Goal: Information Seeking & Learning: Understand process/instructions

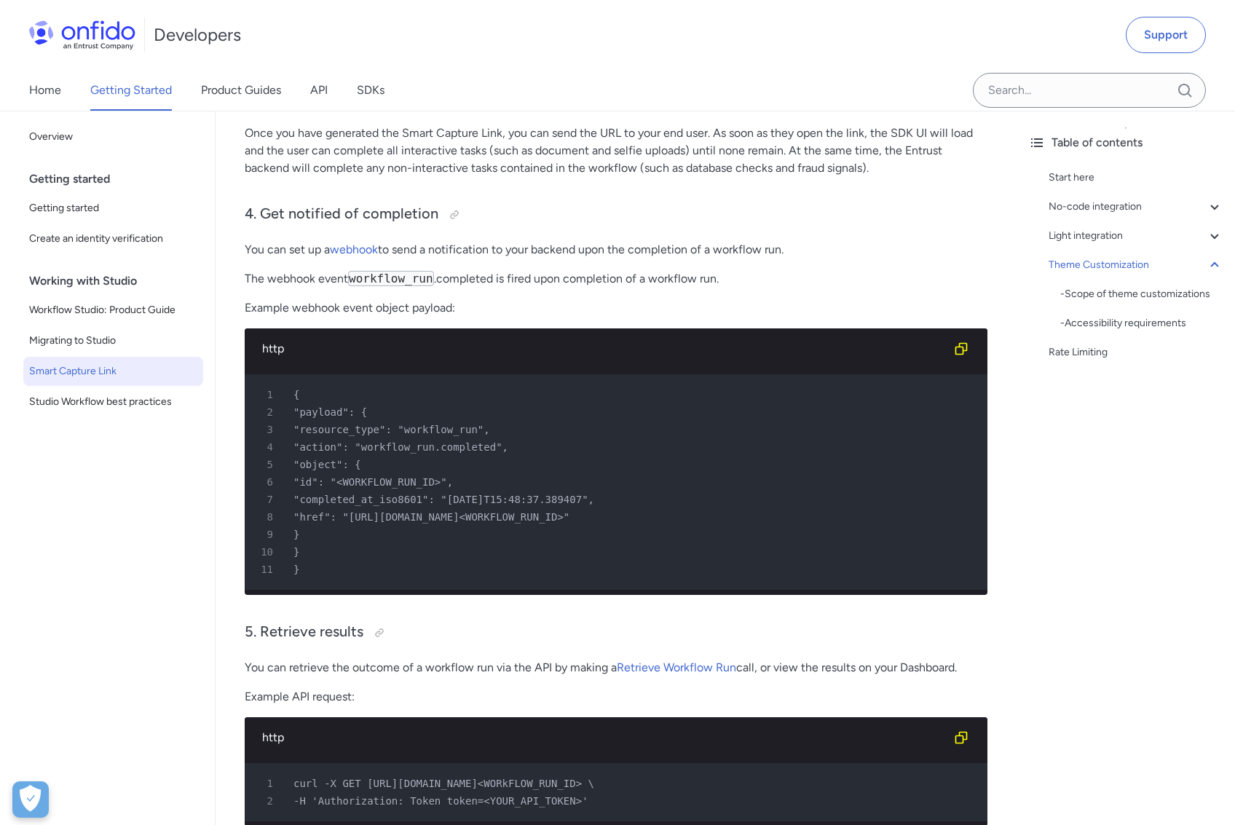
scroll to position [3096, 0]
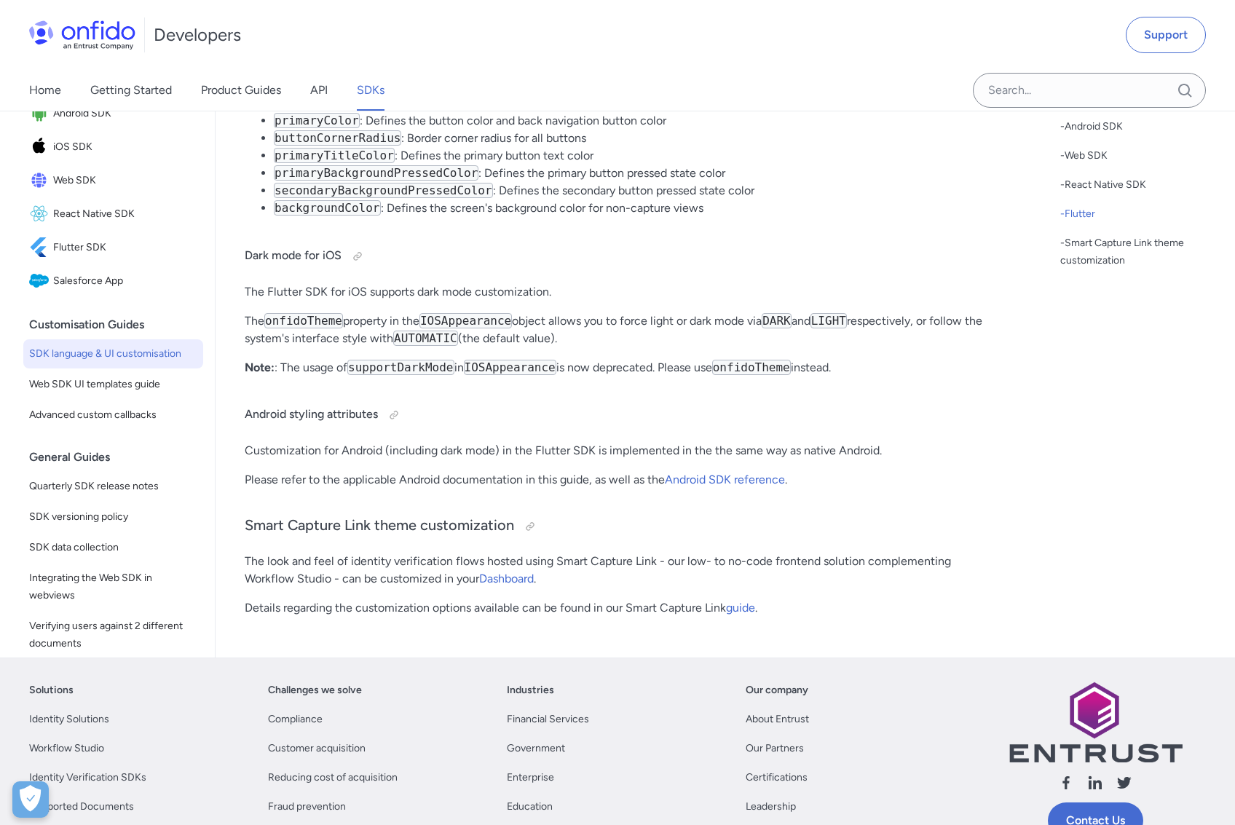
scroll to position [18177, 0]
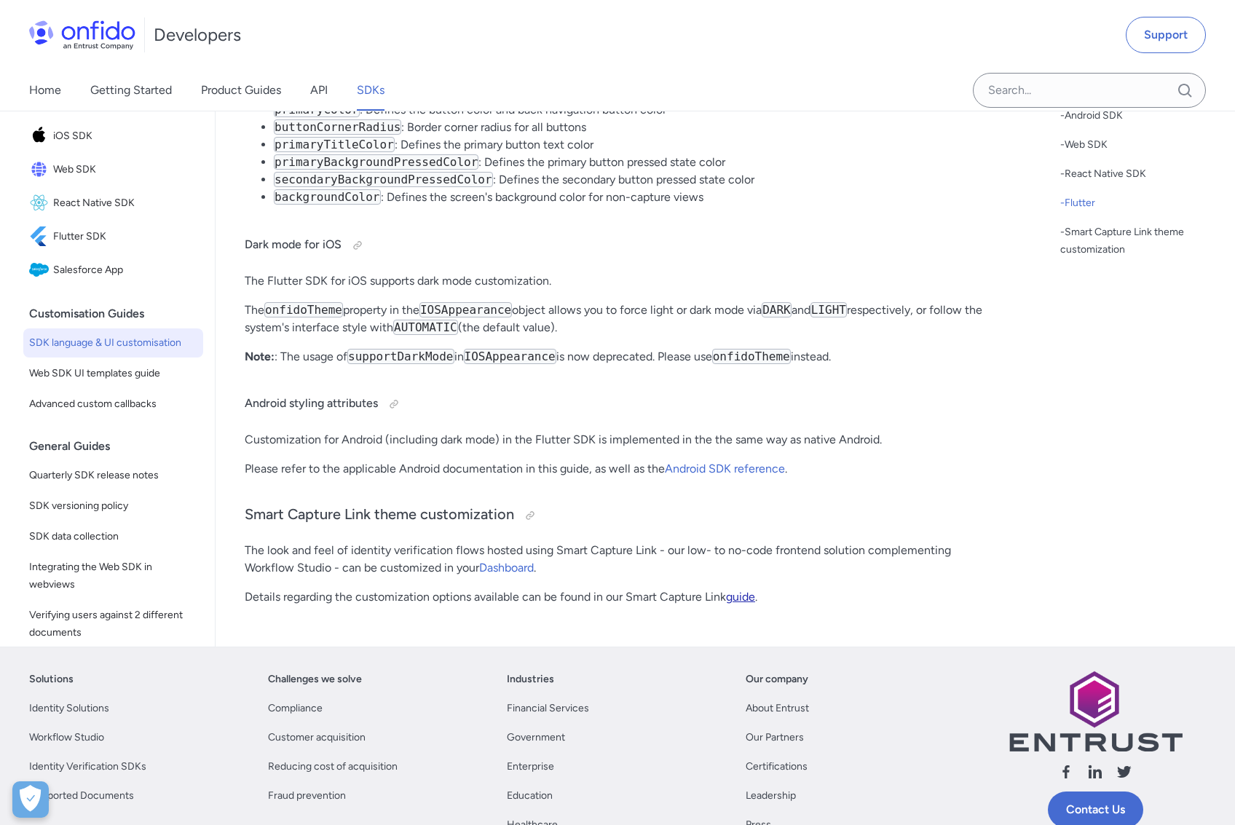
click at [743, 604] on link "guide" at bounding box center [740, 597] width 29 height 14
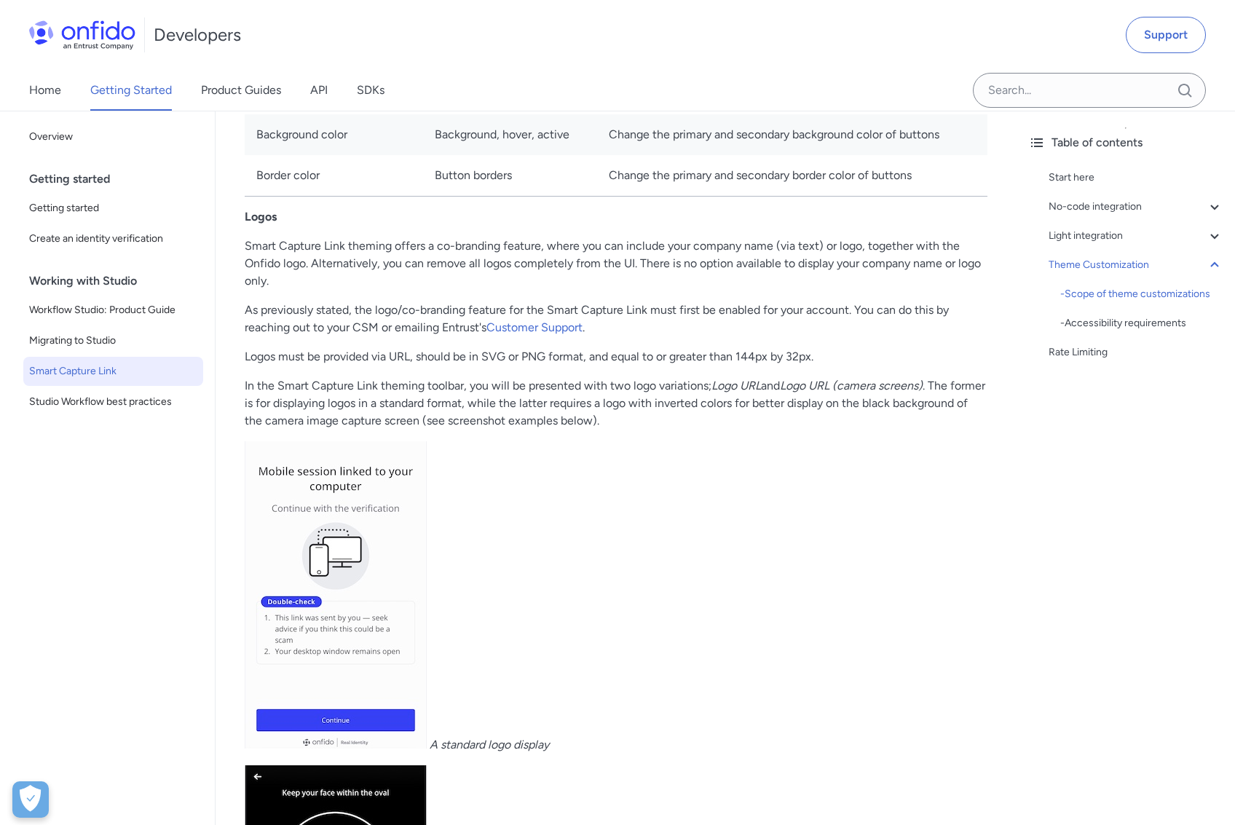
scroll to position [5982, 0]
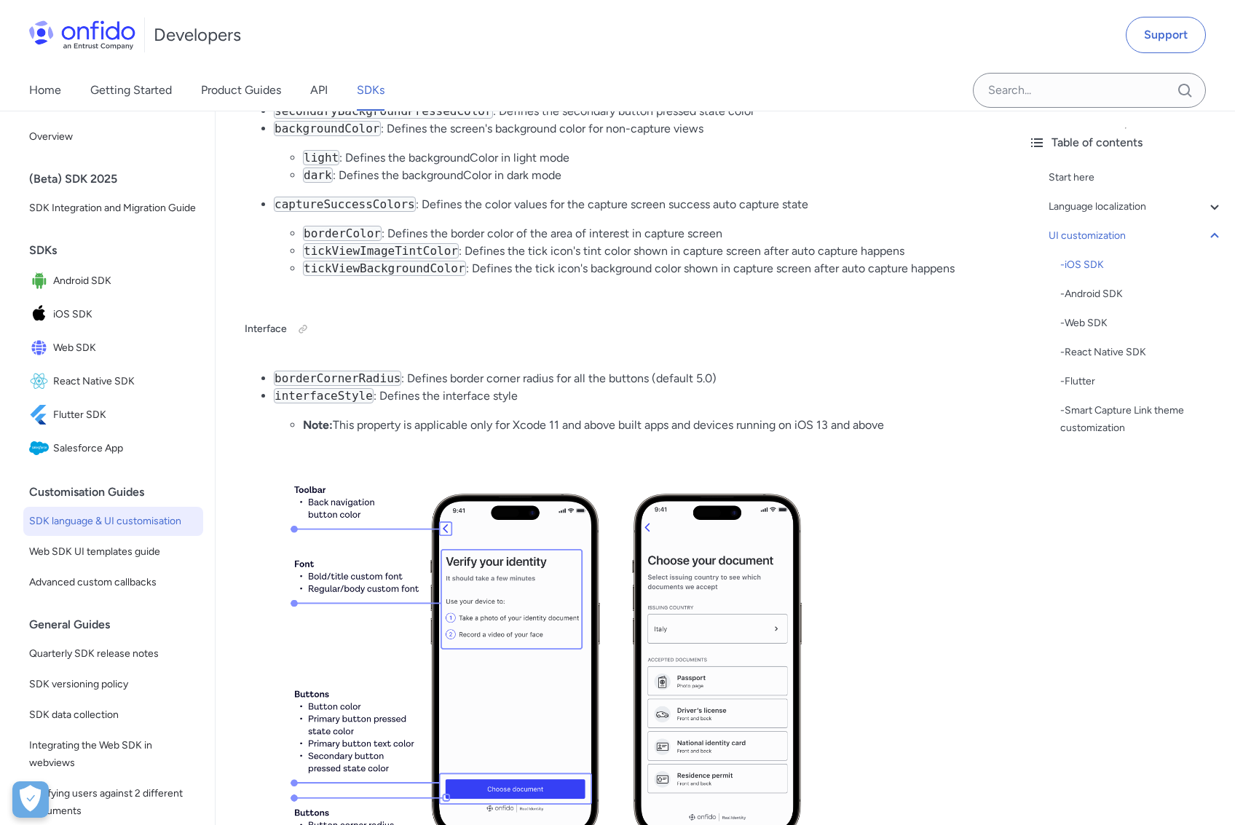
scroll to position [3560, 0]
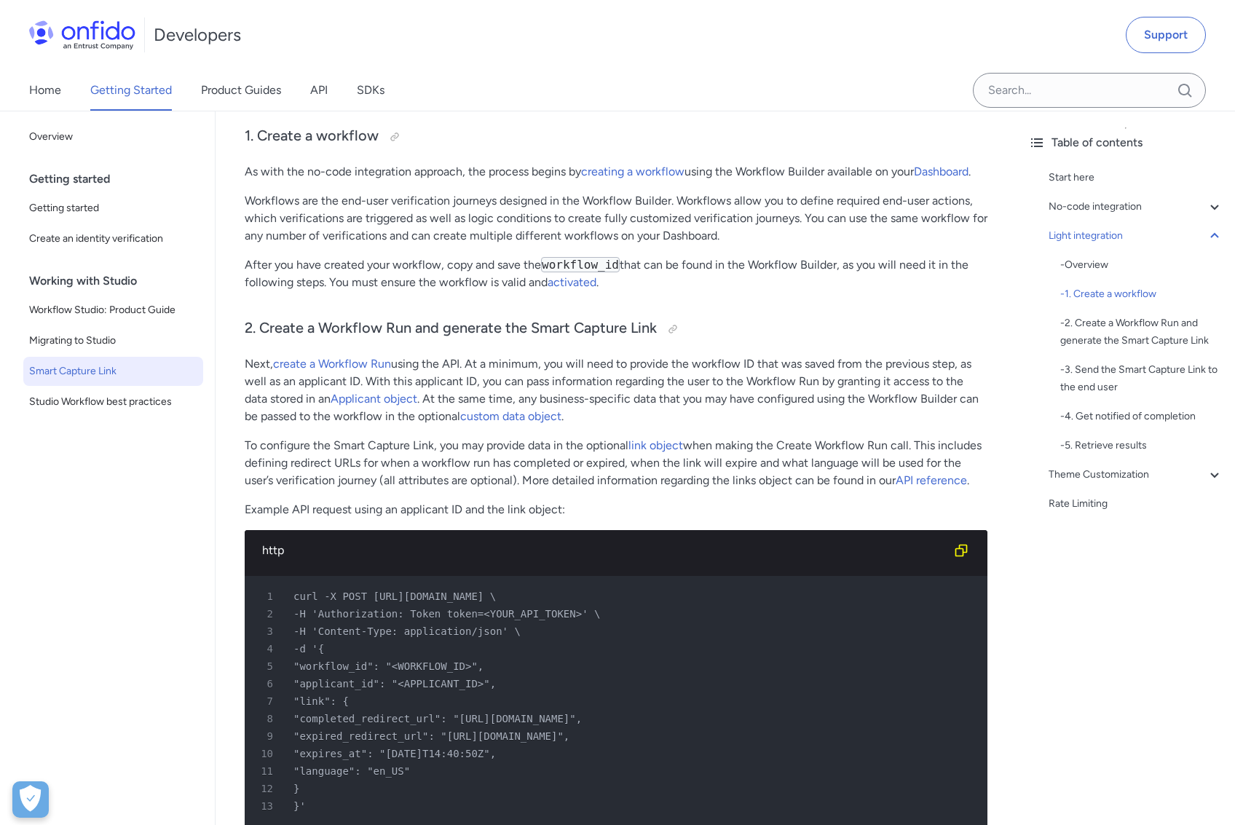
scroll to position [1917, 0]
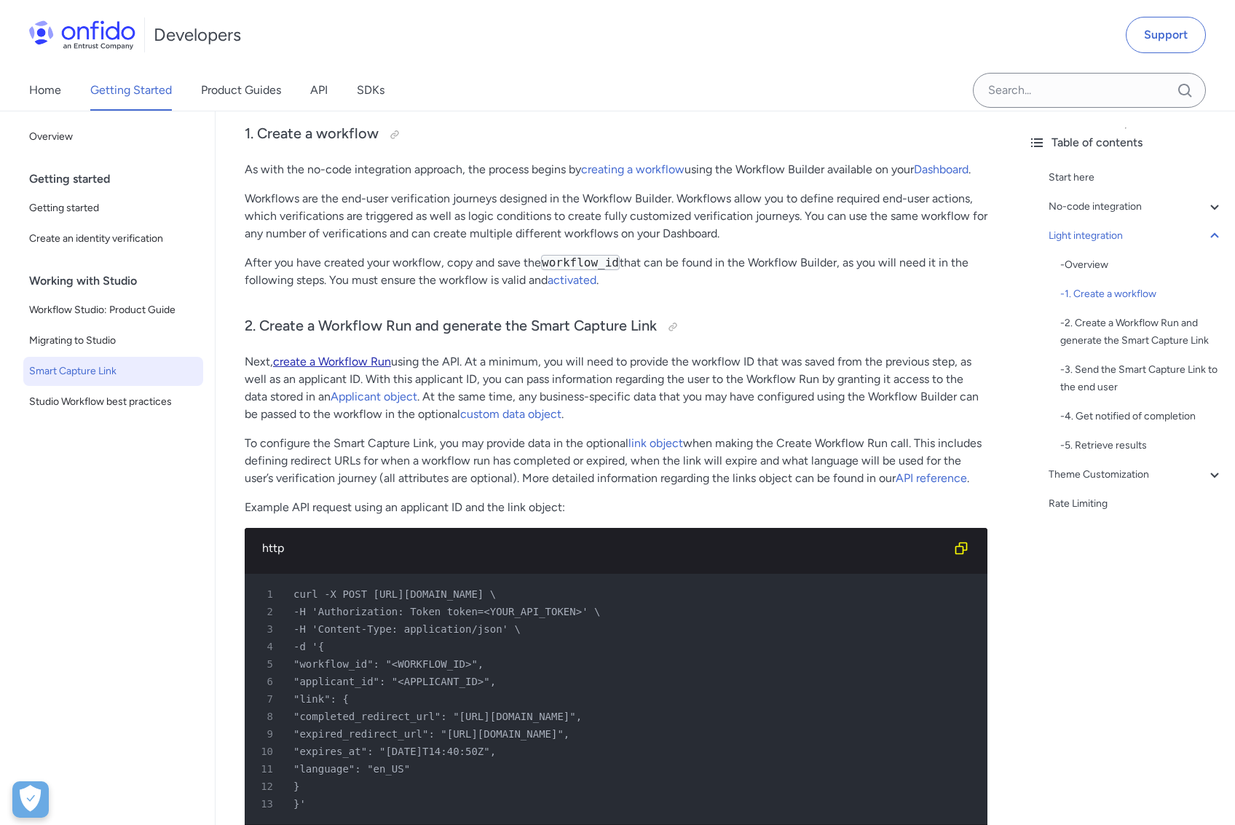
click at [364, 366] on link "create a Workflow Run" at bounding box center [332, 362] width 118 height 14
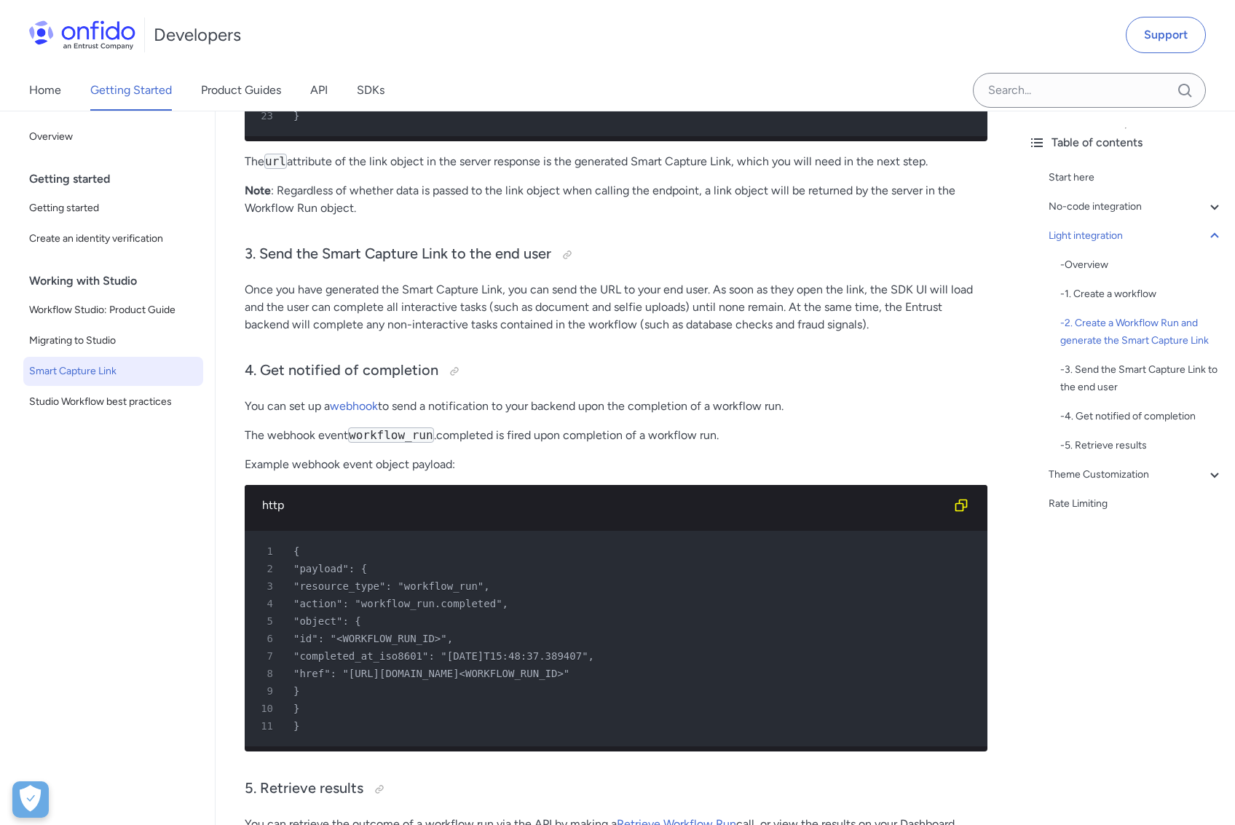
scroll to position [3125, 0]
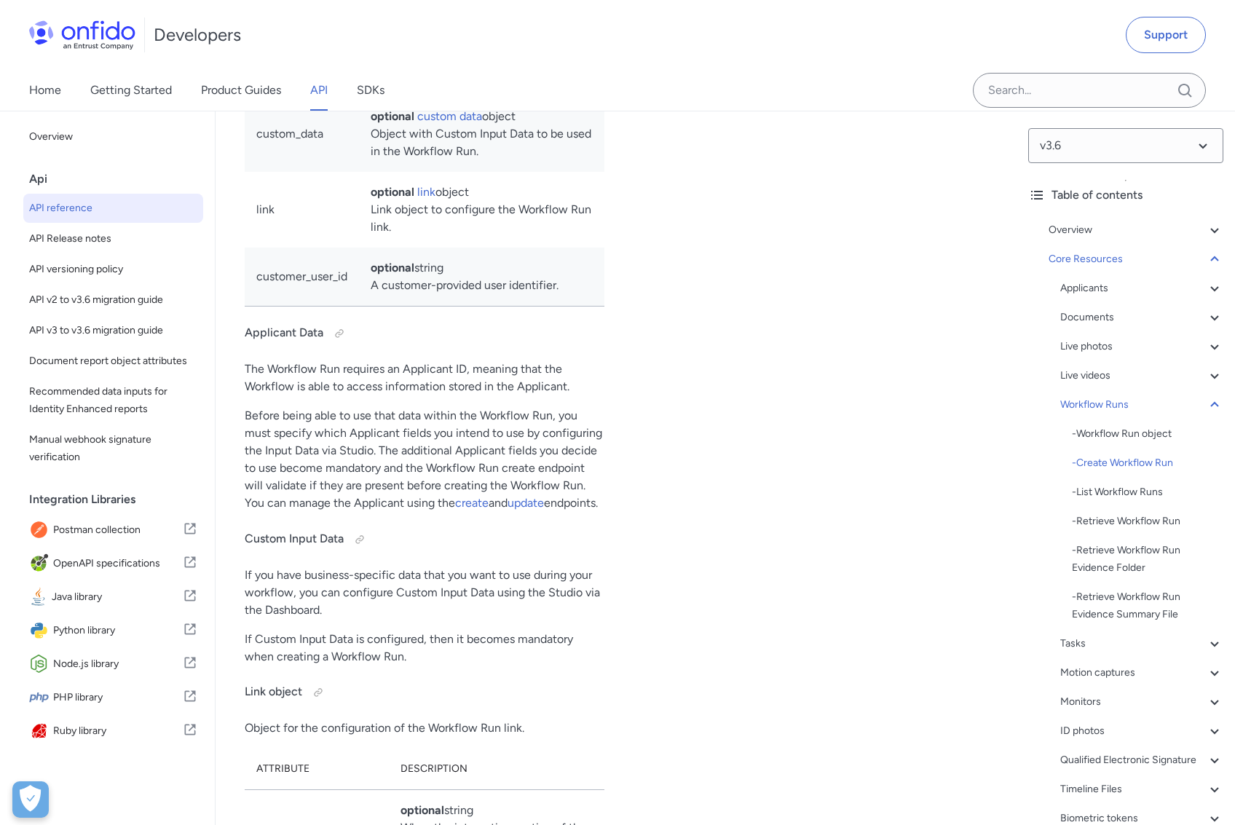
scroll to position [36619, 0]
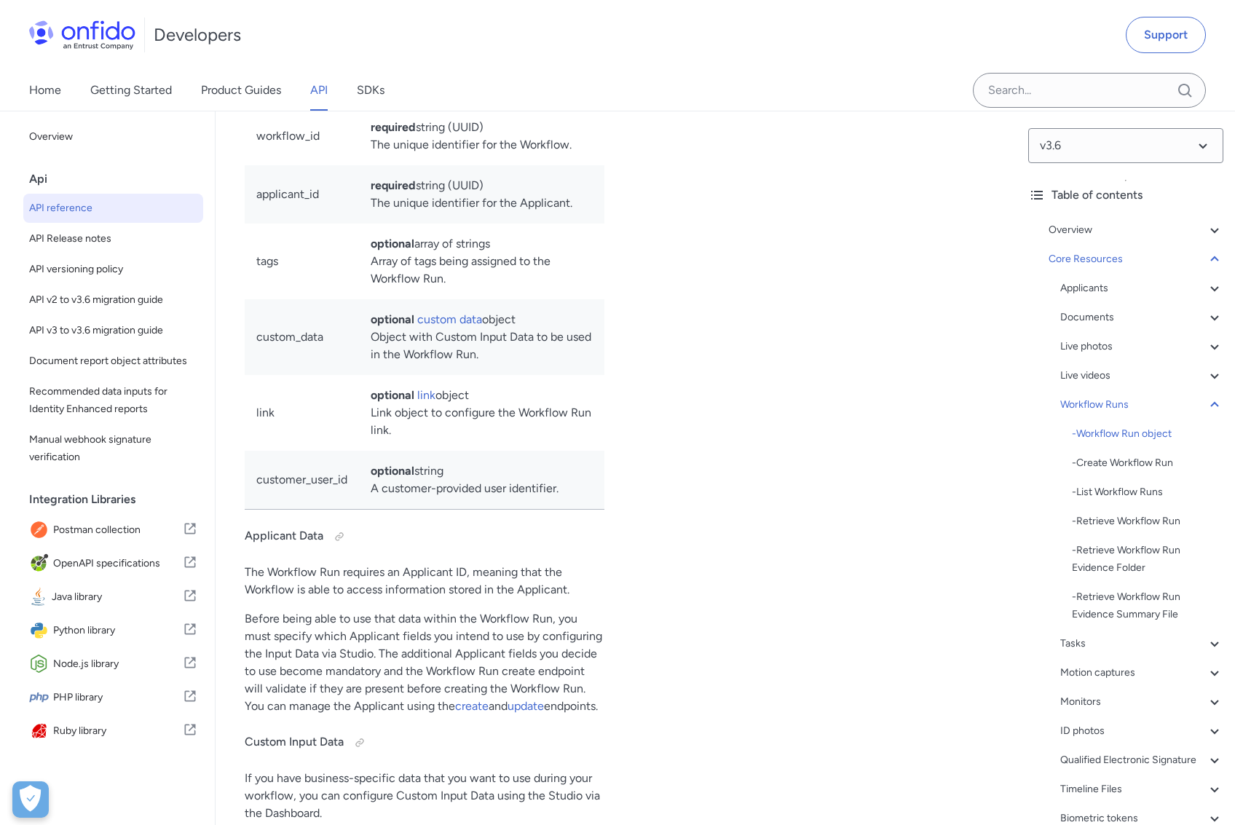
drag, startPoint x: 755, startPoint y: 409, endPoint x: 785, endPoint y: 409, distance: 29.9
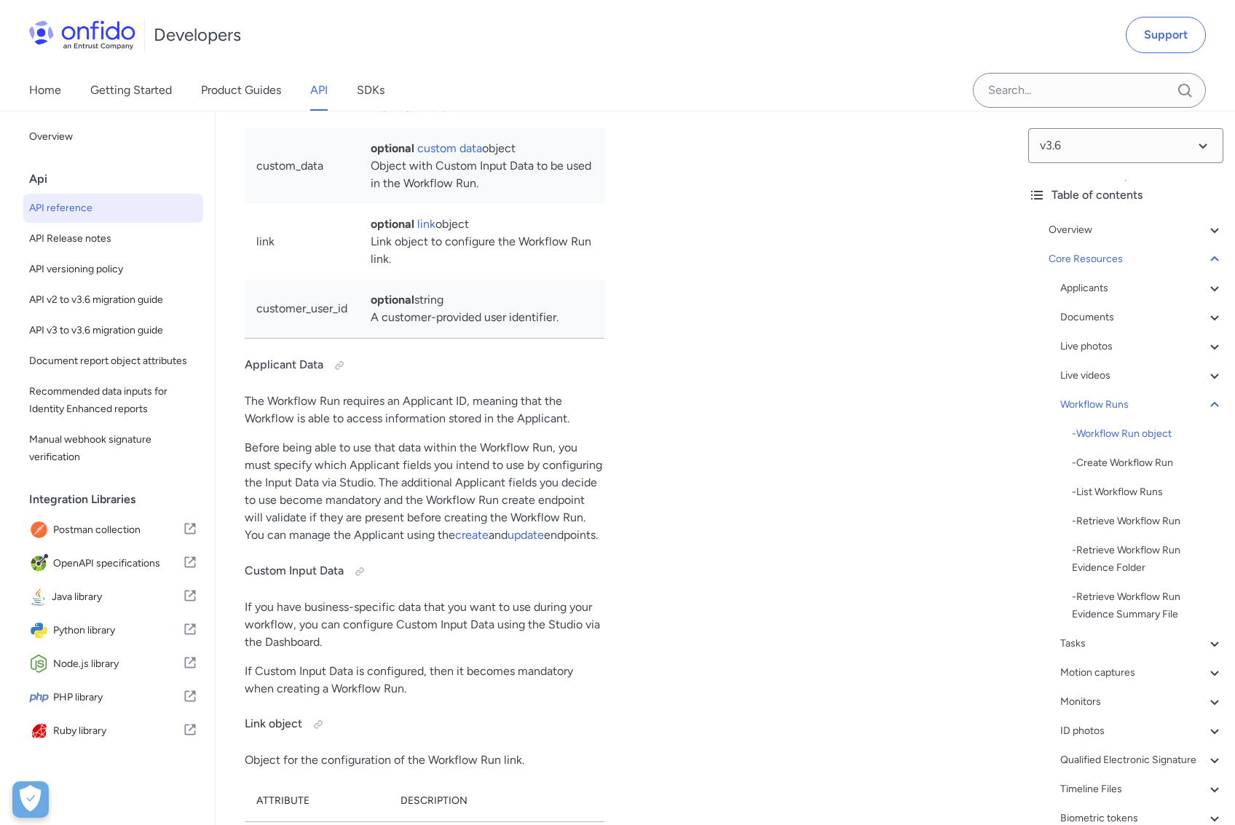
drag, startPoint x: 792, startPoint y: 409, endPoint x: 818, endPoint y: 434, distance: 36.1
click at [95, 699] on span "PHP library" at bounding box center [118, 698] width 130 height 20
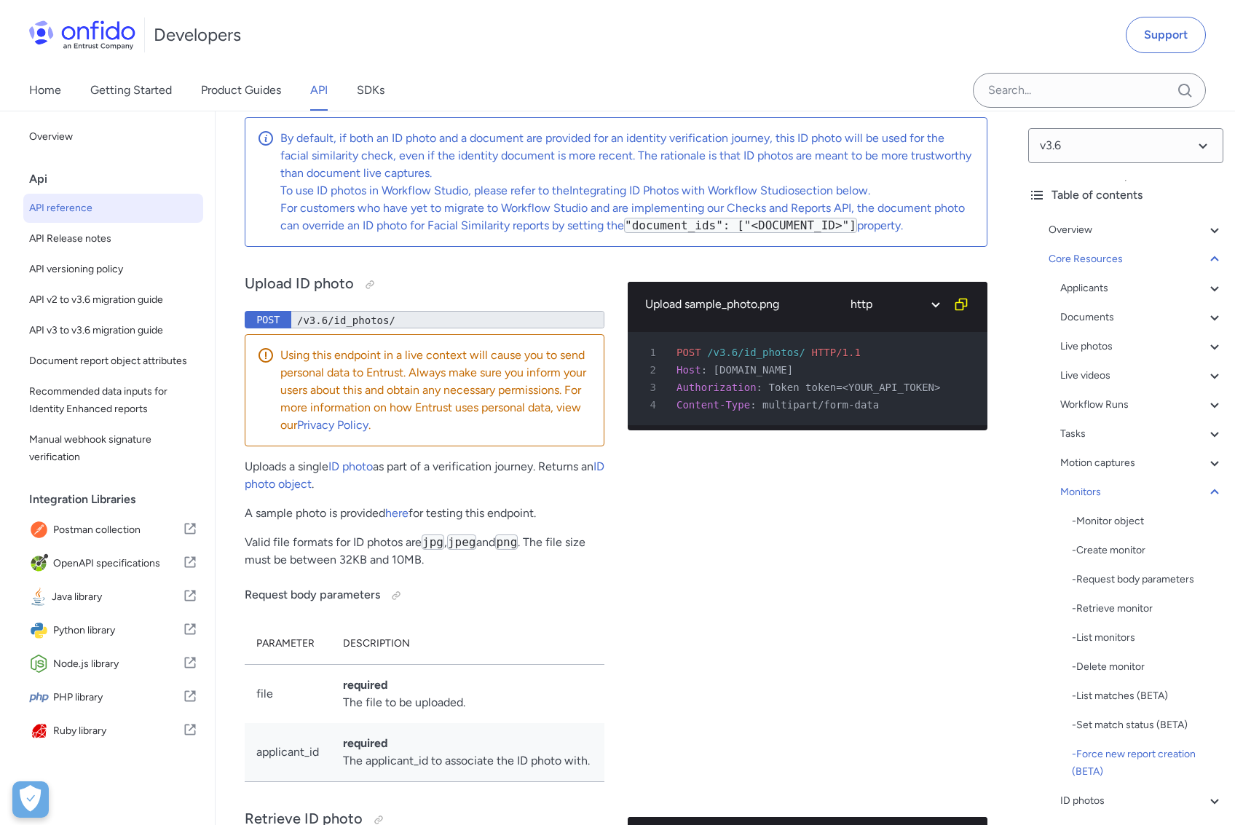
scroll to position [49601, 0]
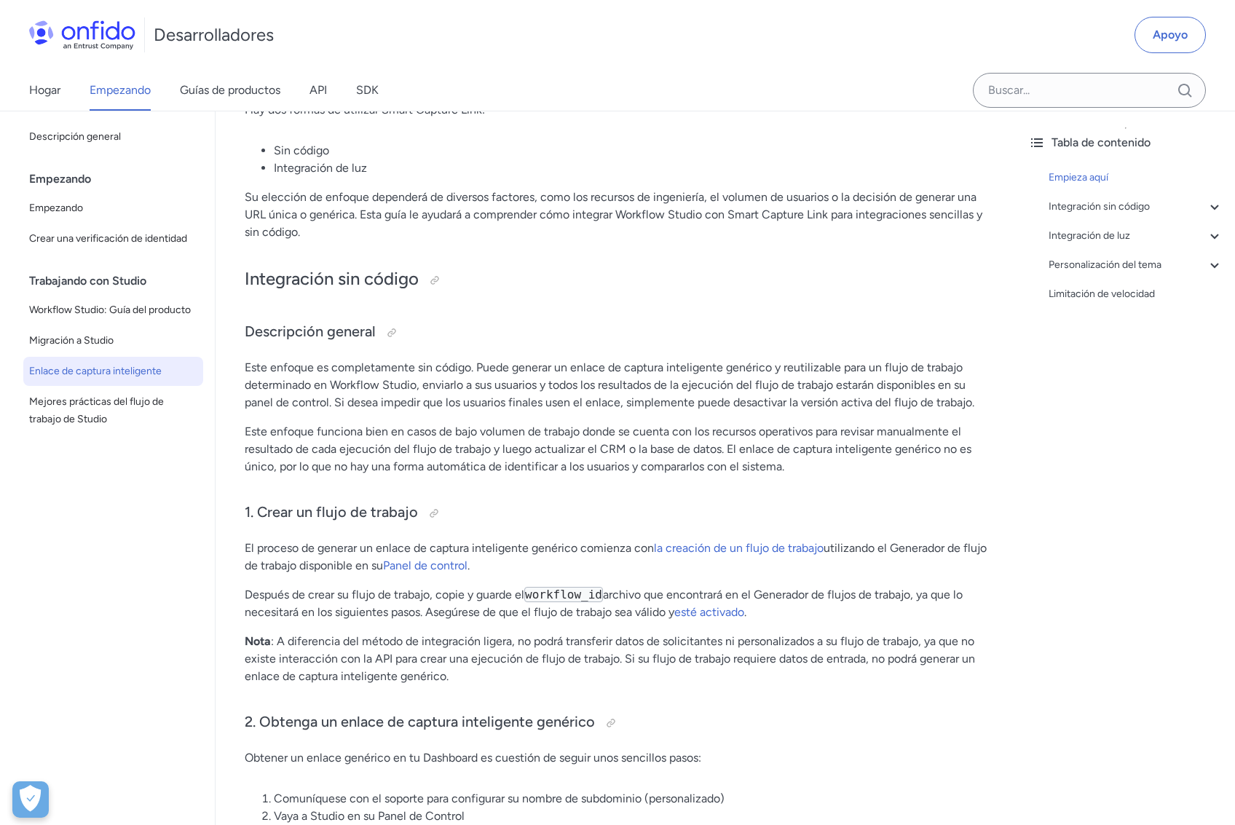
scroll to position [342, 0]
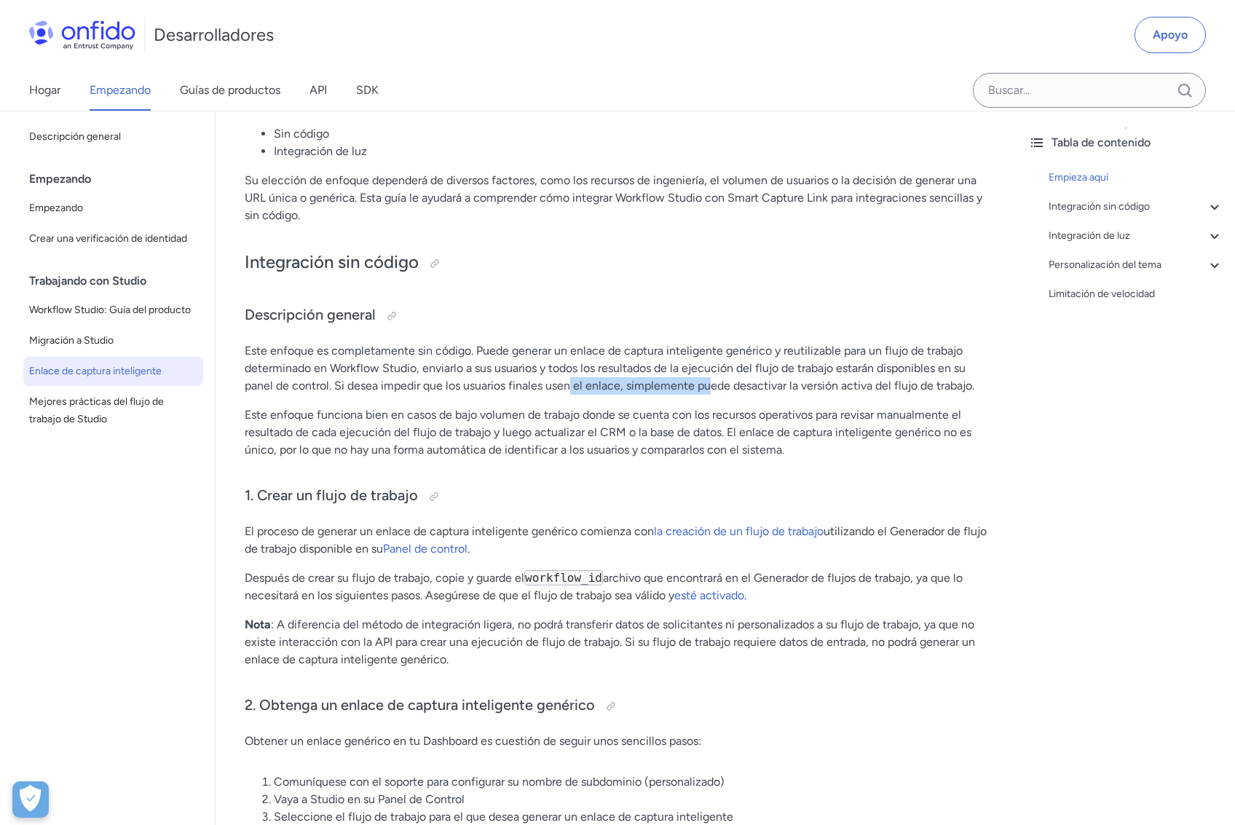
drag, startPoint x: 571, startPoint y: 388, endPoint x: 712, endPoint y: 393, distance: 140.7
click at [710, 390] on font "Este enfoque es completamente sin código. Puede generar un enlace de captura in…" at bounding box center [610, 368] width 730 height 49
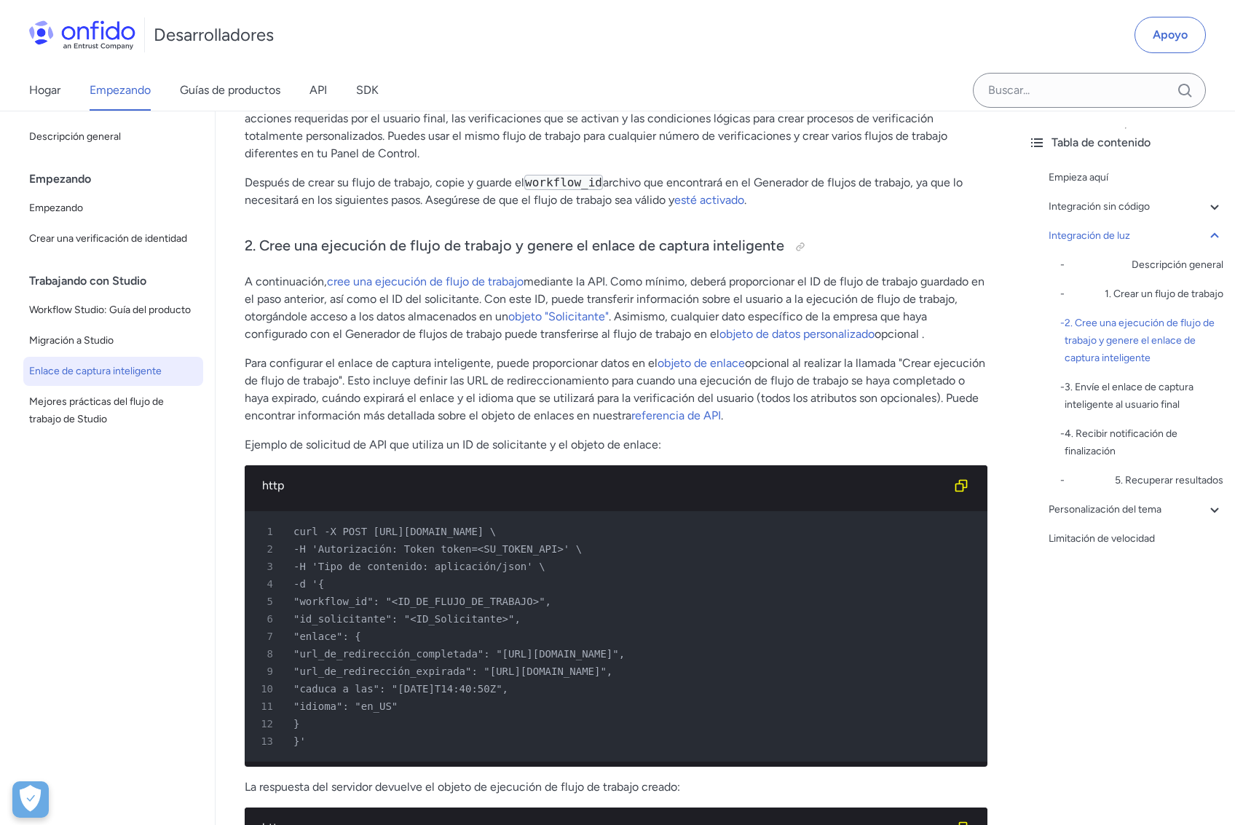
scroll to position [2115, 0]
